Goal: Task Accomplishment & Management: Manage account settings

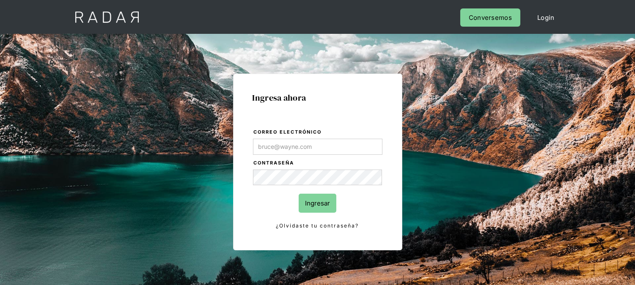
type input "kinta.morioka@monnetpayments.com"
click at [312, 212] on input "Ingresar" at bounding box center [318, 203] width 38 height 19
